Goal: Transaction & Acquisition: Download file/media

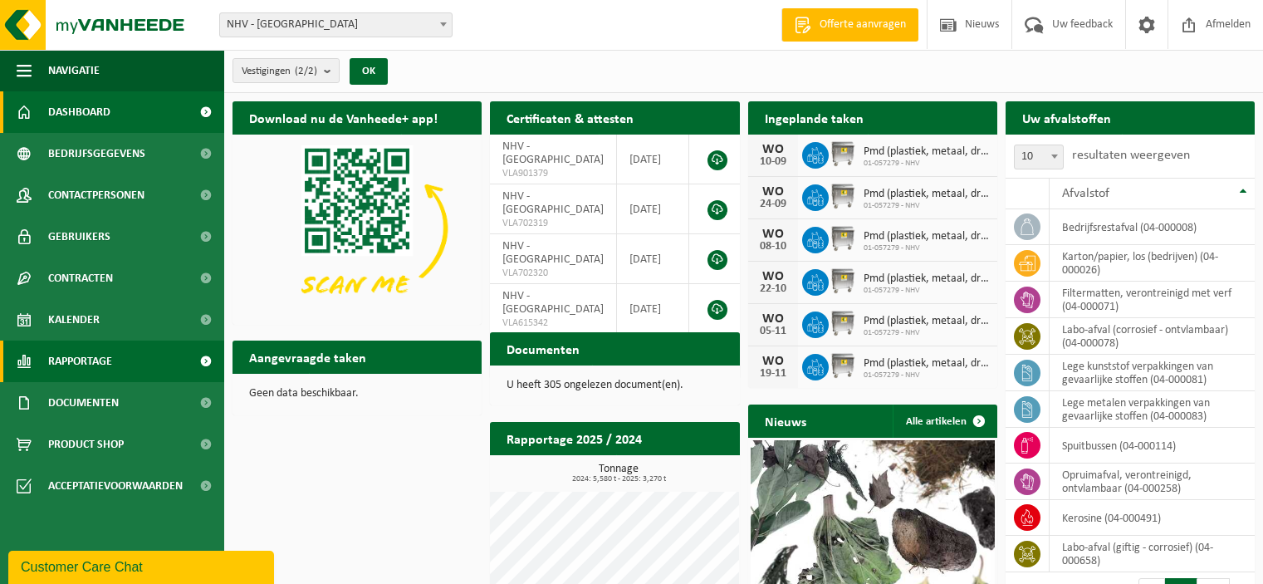
click at [98, 358] on span "Rapportage" at bounding box center [80, 362] width 64 height 42
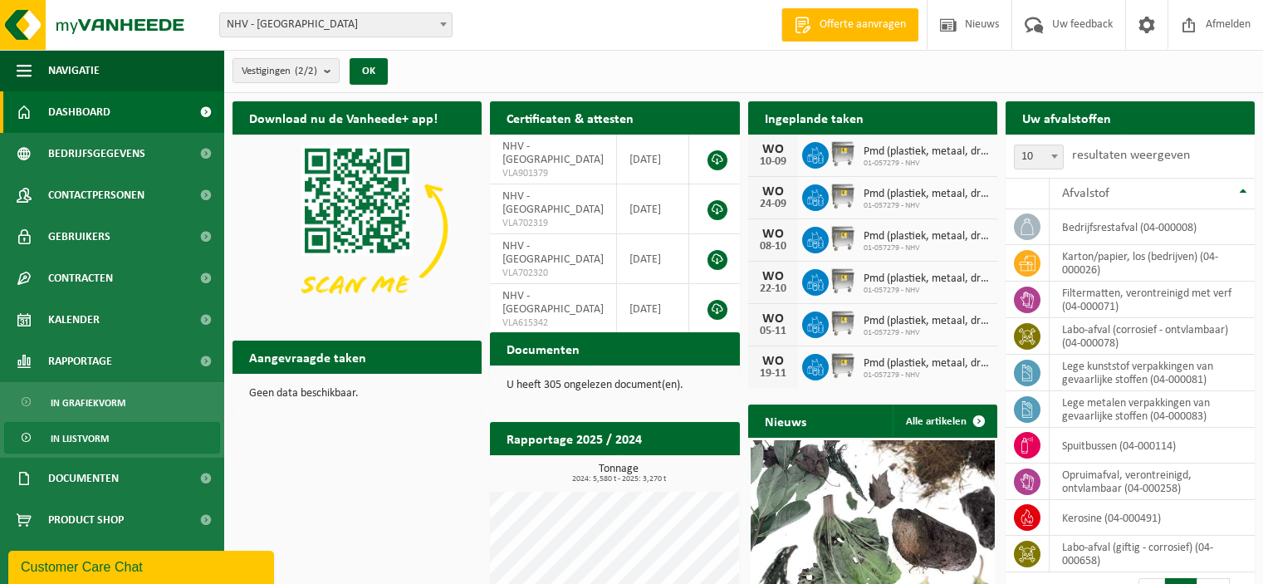
click at [76, 444] on span "In lijstvorm" at bounding box center [80, 439] width 58 height 32
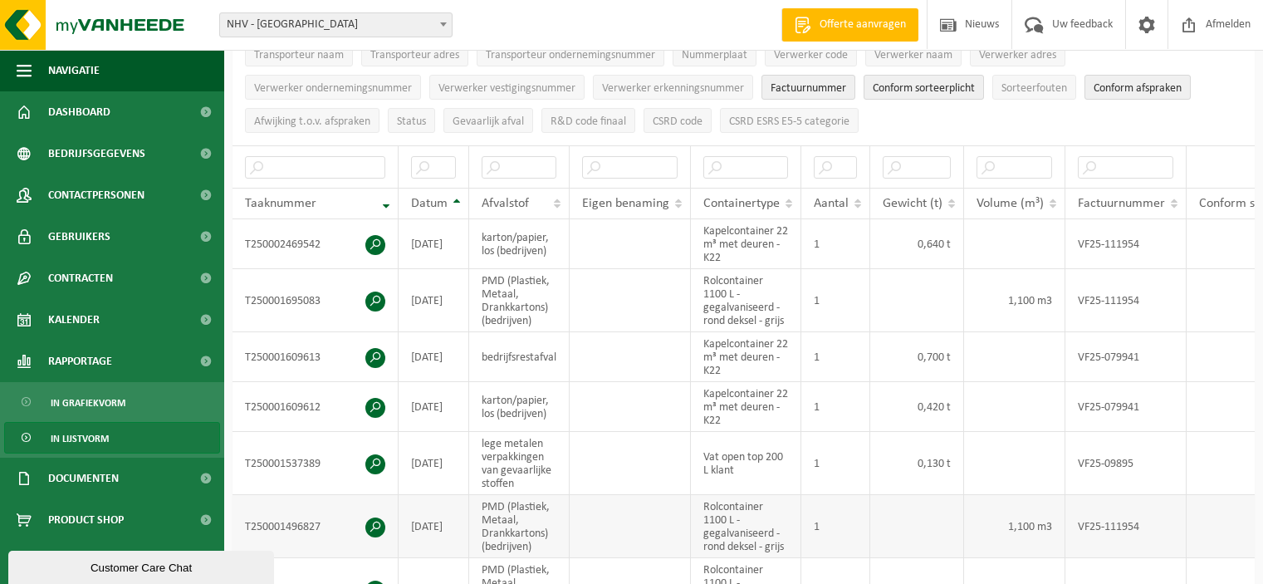
scroll to position [332, 0]
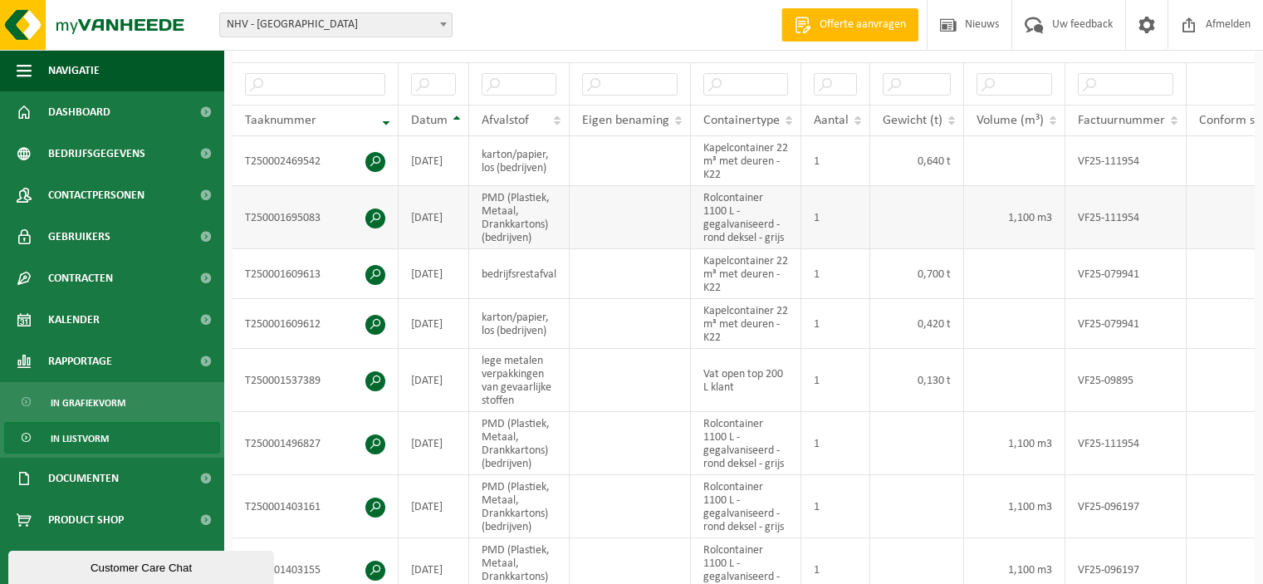
click at [1224, 218] on td at bounding box center [1264, 217] width 154 height 63
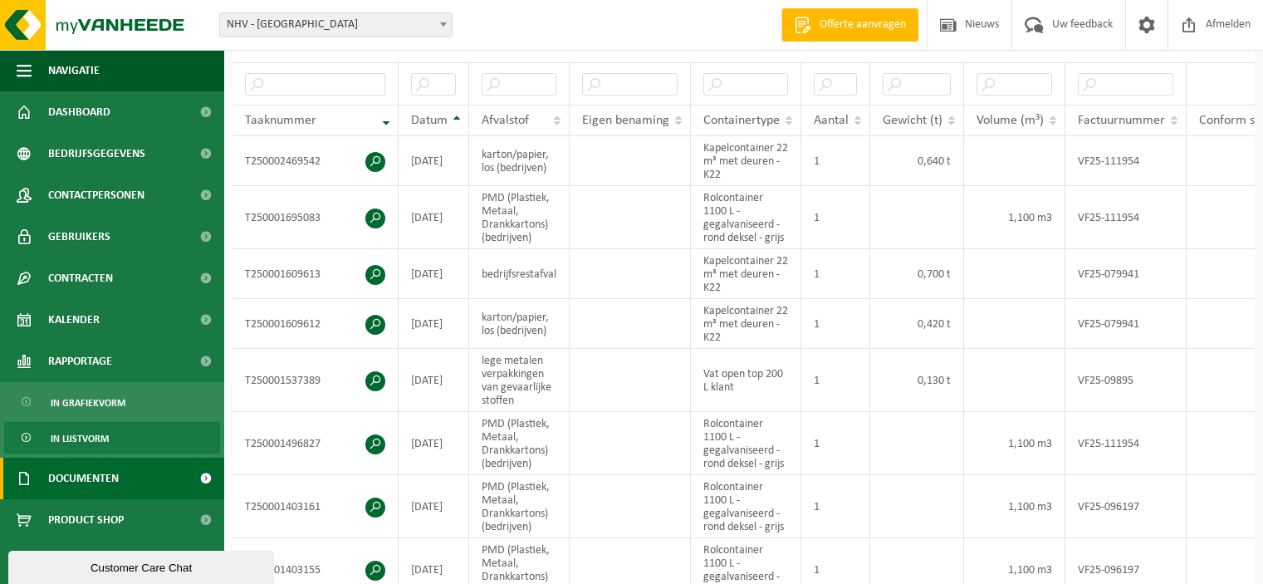
click at [179, 478] on link "Documenten" at bounding box center [112, 479] width 224 height 42
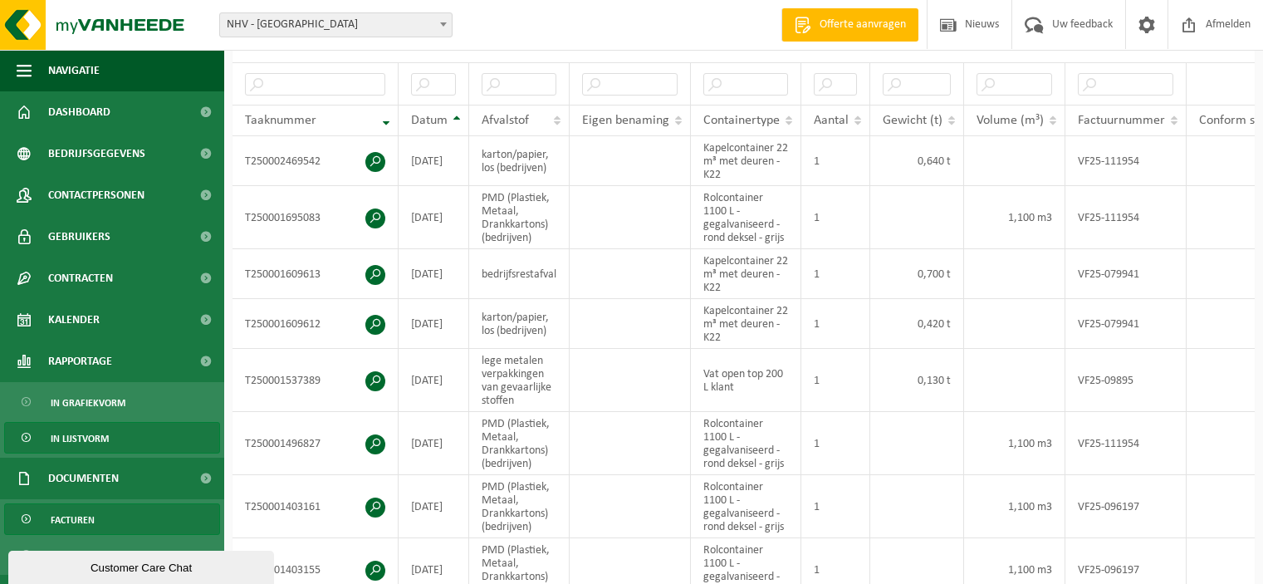
scroll to position [74, 0]
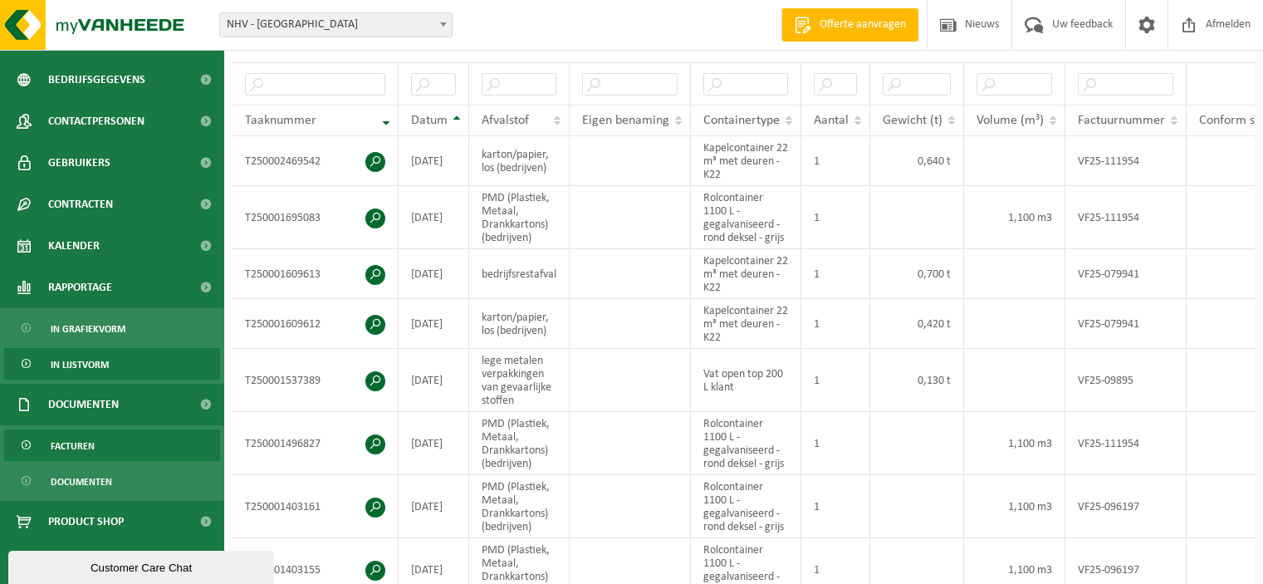
click at [78, 444] on span "Facturen" at bounding box center [73, 446] width 44 height 32
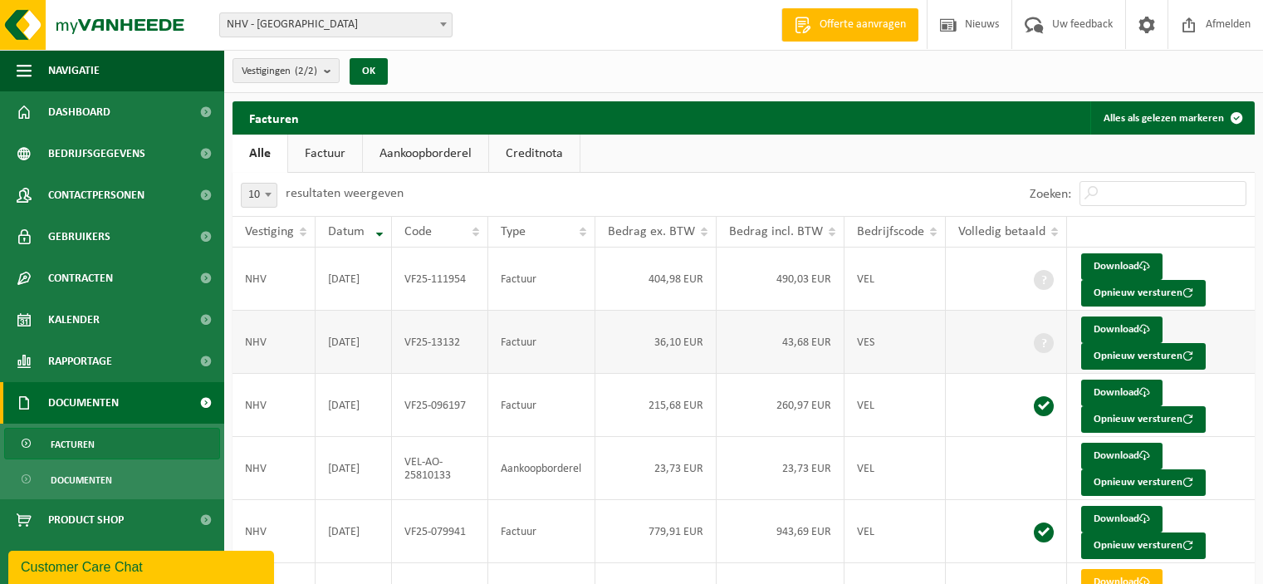
scroll to position [83, 0]
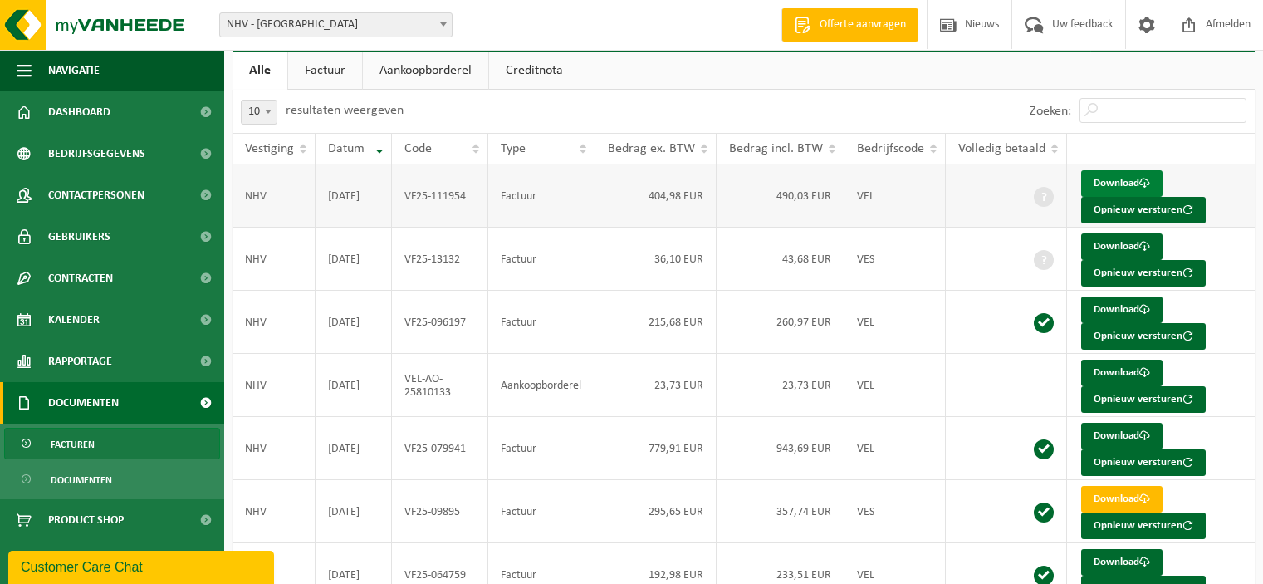
click at [1115, 179] on link "Download" at bounding box center [1121, 183] width 81 height 27
